Goal: Task Accomplishment & Management: Use online tool/utility

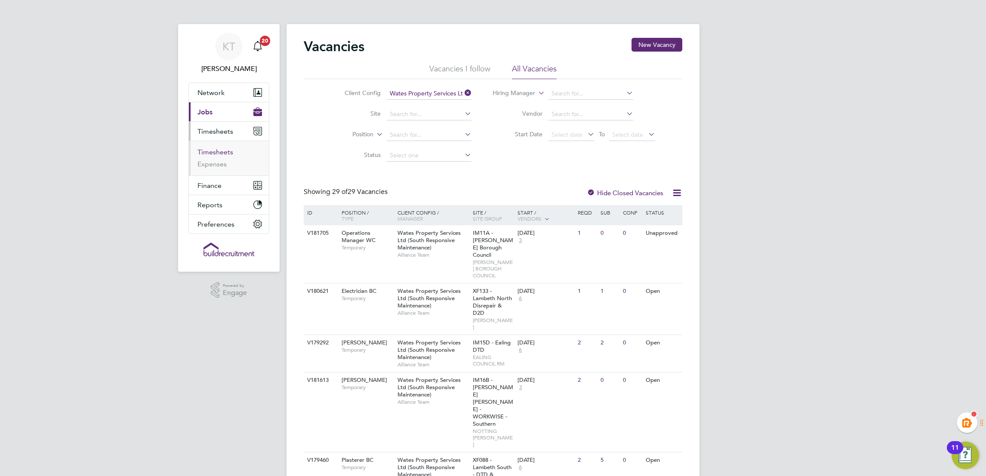
click at [221, 153] on link "Timesheets" at bounding box center [215, 152] width 36 height 8
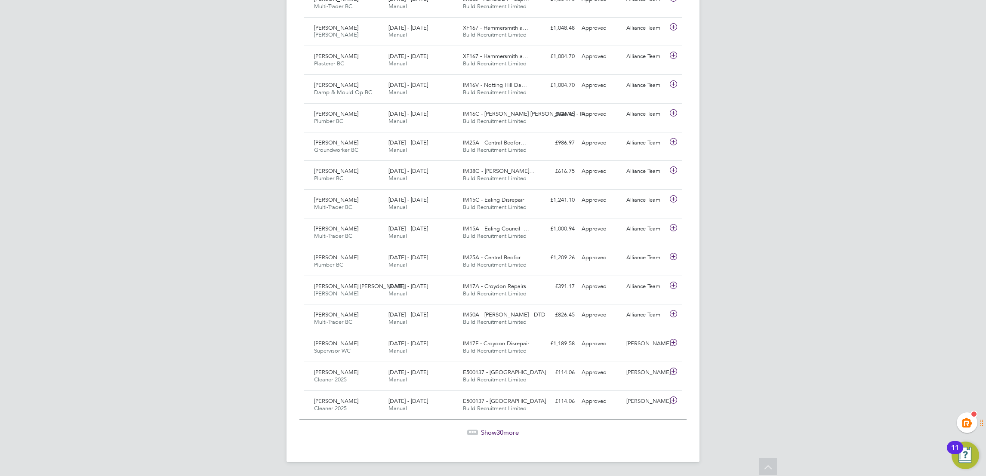
click at [489, 429] on span "Show 30 more" at bounding box center [500, 433] width 38 height 8
drag, startPoint x: 508, startPoint y: 435, endPoint x: 525, endPoint y: 436, distance: 17.7
click at [508, 435] on span "Show 30 more" at bounding box center [500, 433] width 38 height 8
click at [499, 432] on span "30" at bounding box center [499, 432] width 7 height 8
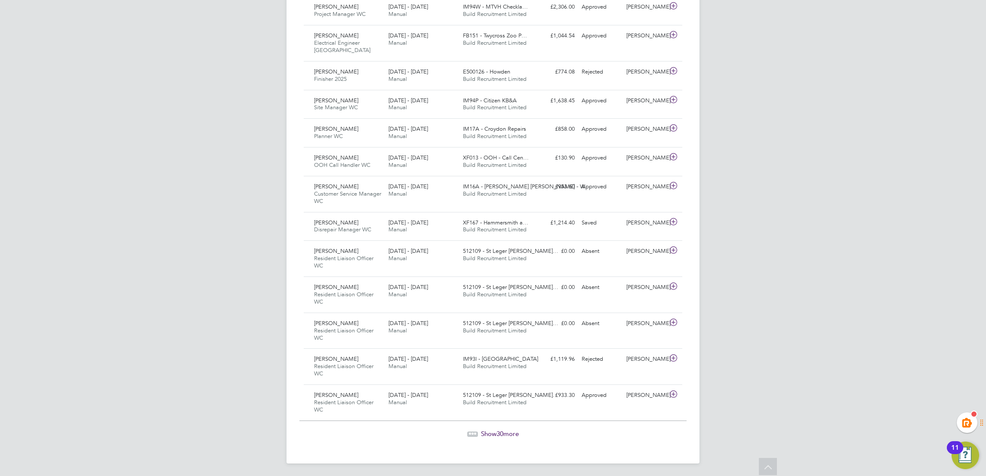
click at [494, 432] on span "Show 30 more" at bounding box center [500, 434] width 38 height 8
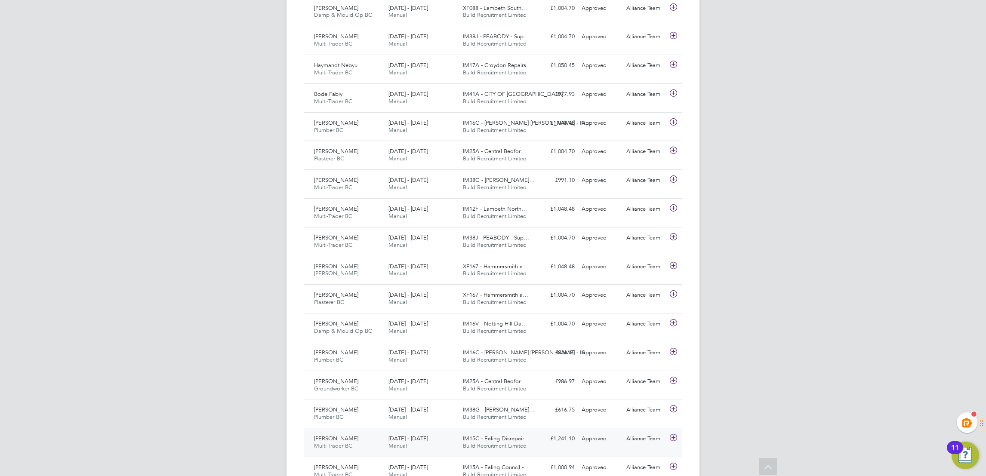
click at [669, 438] on icon at bounding box center [673, 438] width 11 height 7
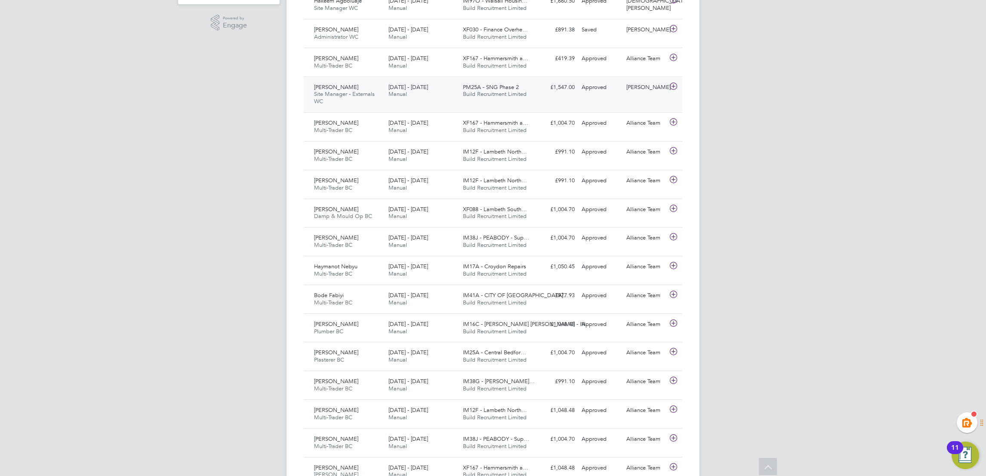
scroll to position [642, 0]
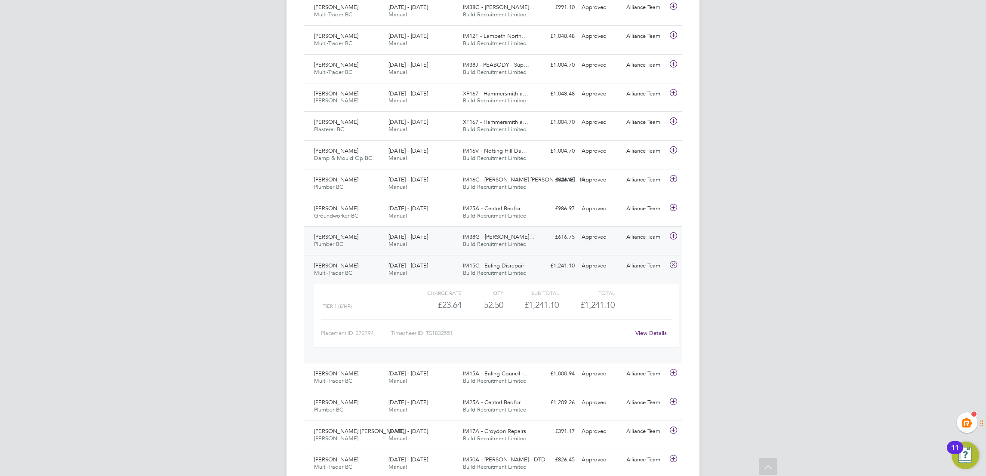
click at [675, 237] on icon at bounding box center [673, 236] width 11 height 7
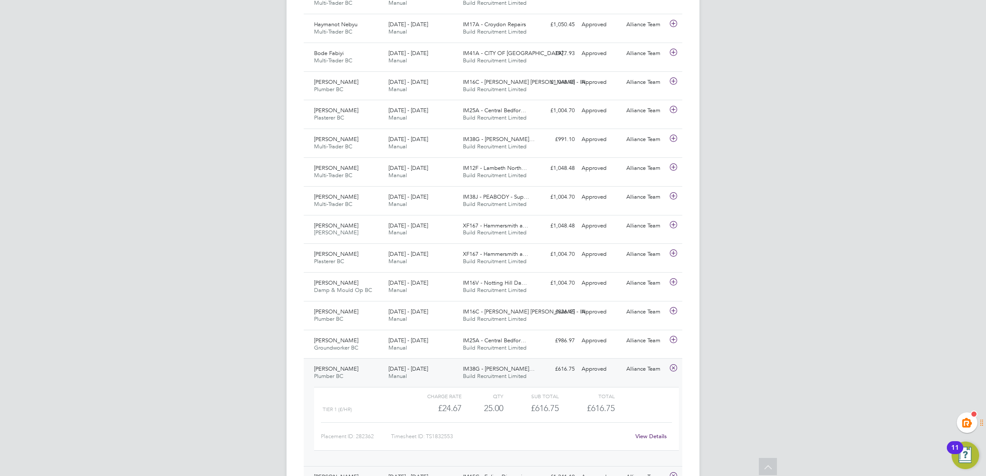
scroll to position [512, 0]
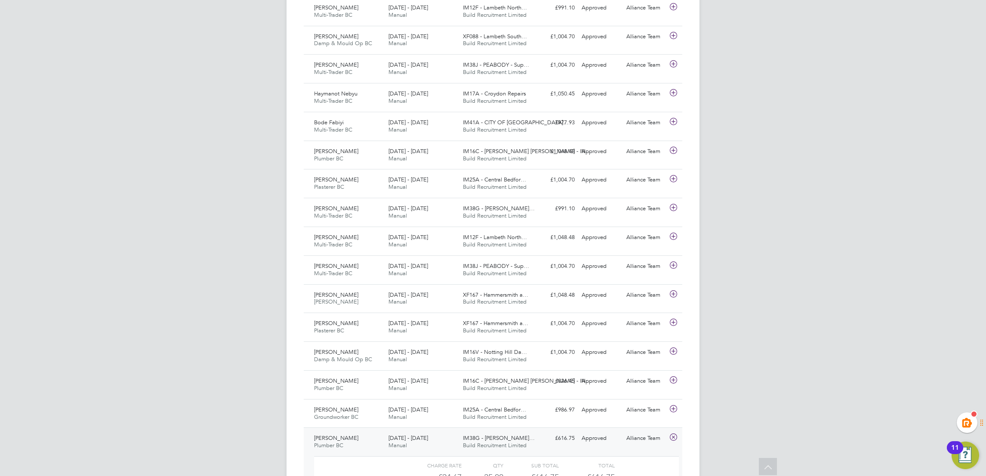
scroll to position [887, 0]
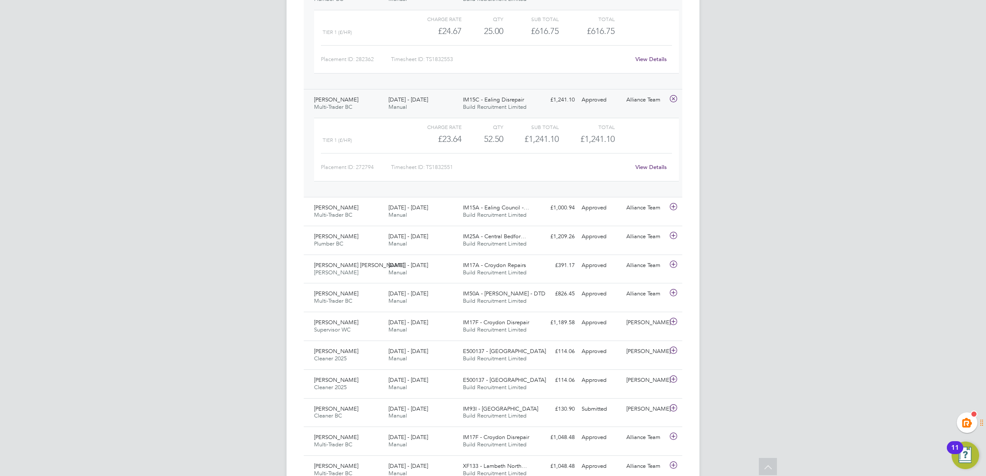
drag, startPoint x: 905, startPoint y: 247, endPoint x: 897, endPoint y: 246, distance: 7.4
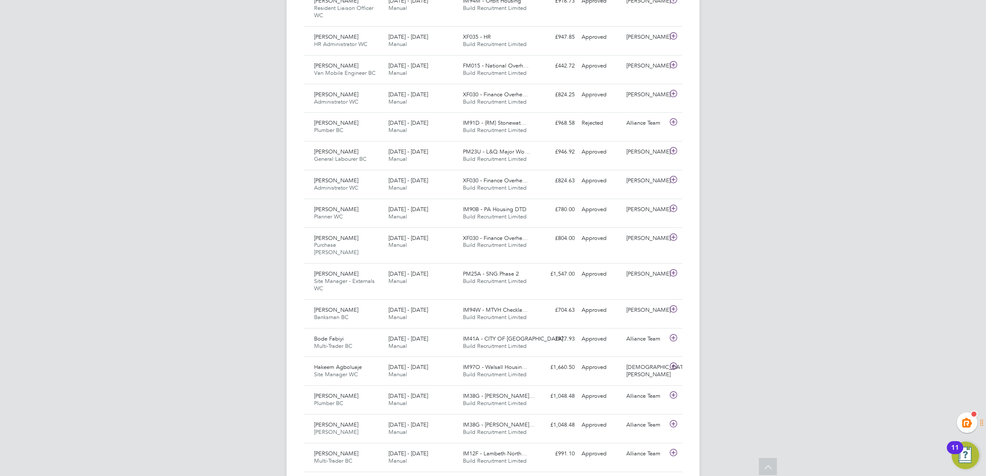
scroll to position [858, 0]
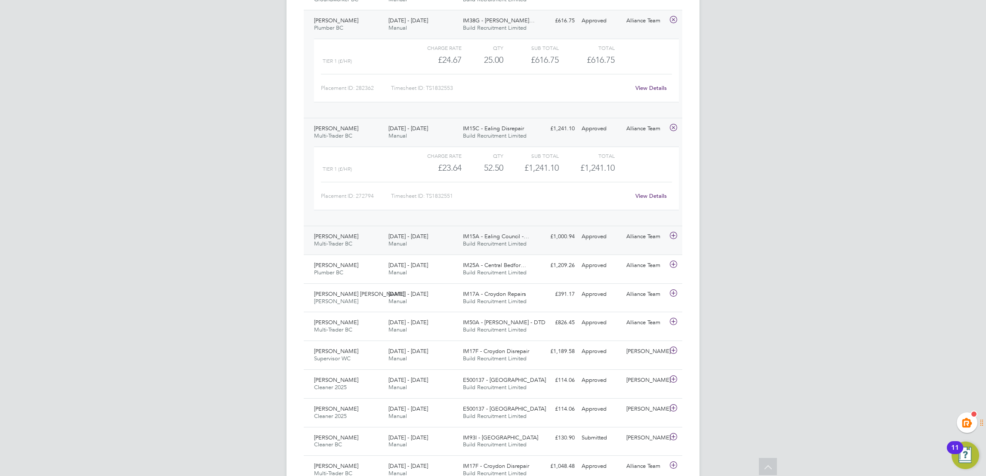
click at [674, 235] on icon at bounding box center [673, 235] width 11 height 7
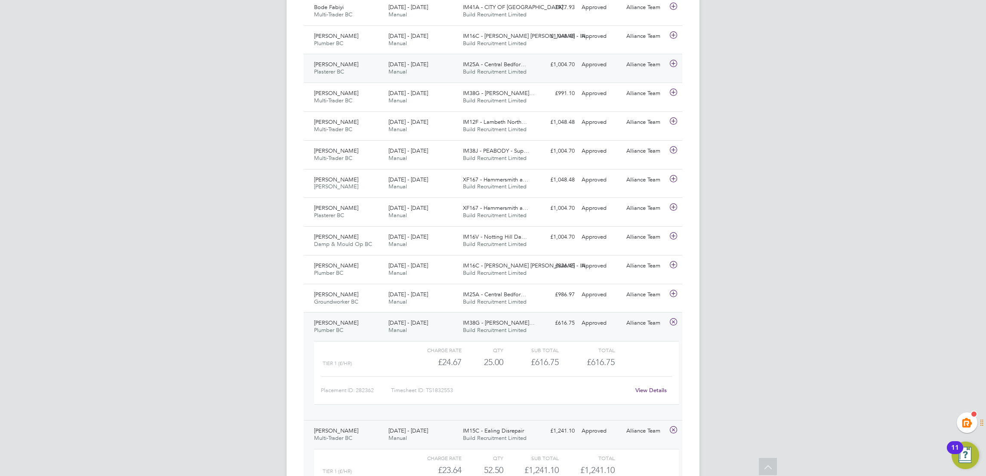
scroll to position [239, 0]
